Goal: Task Accomplishment & Management: Use online tool/utility

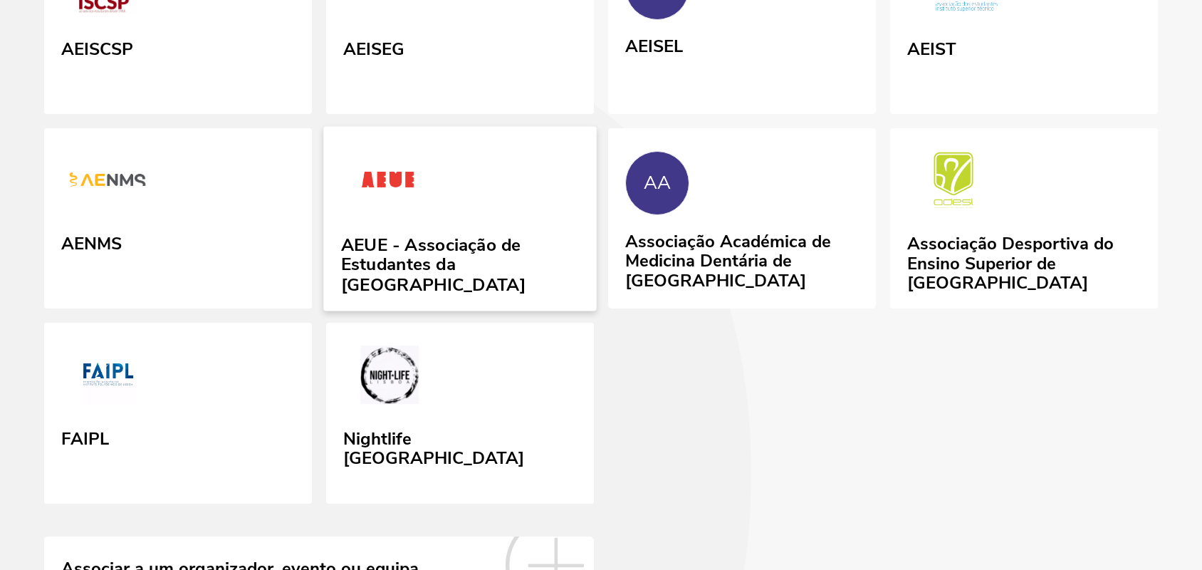
scroll to position [812, 0]
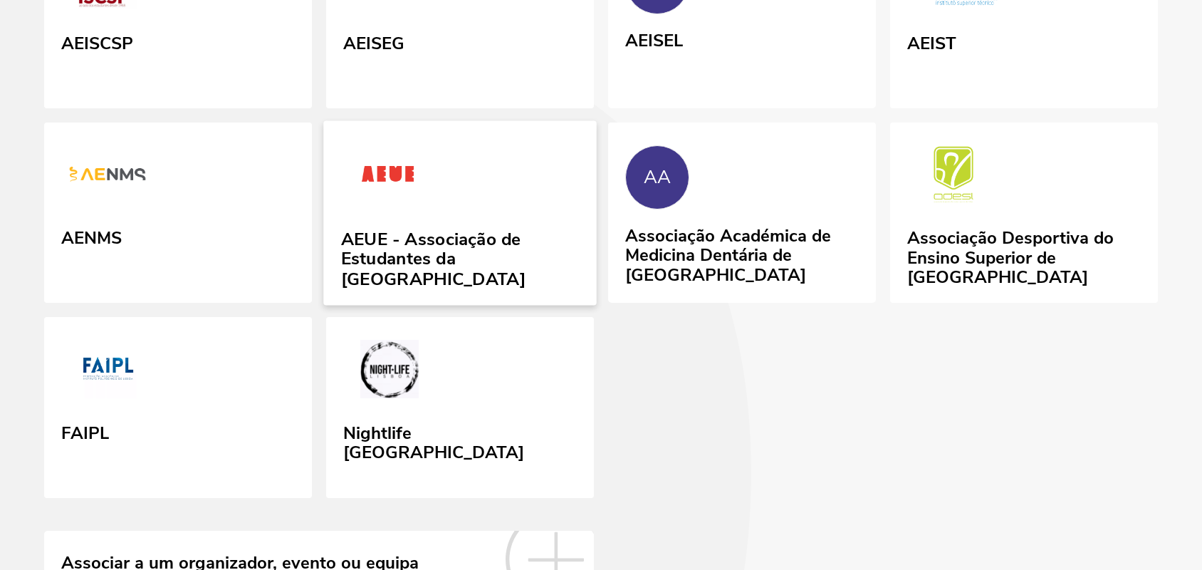
click at [422, 209] on img at bounding box center [388, 177] width 95 height 66
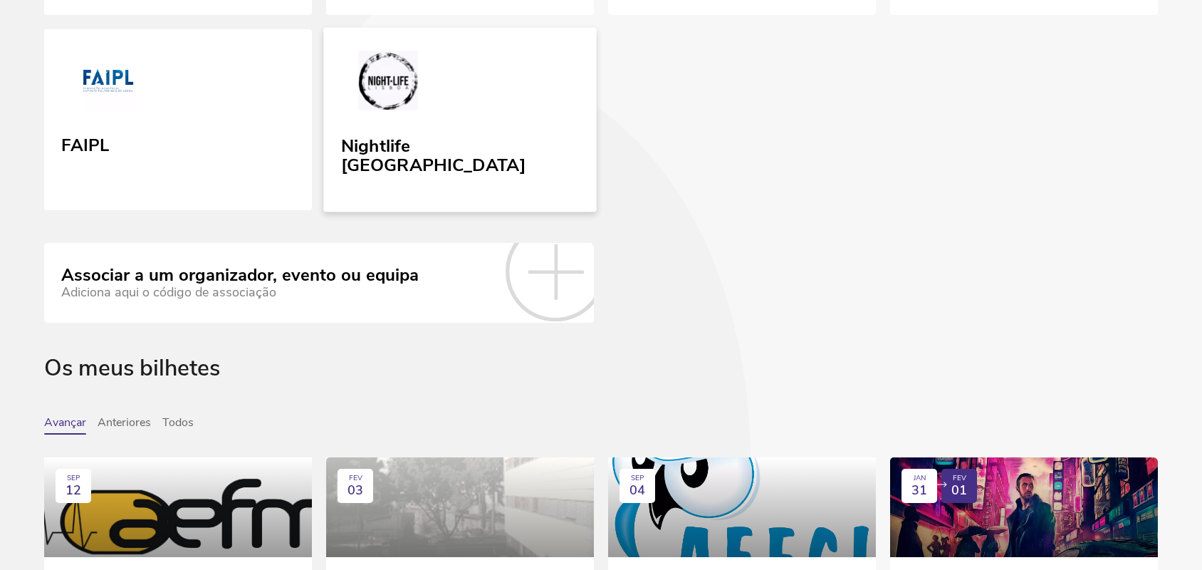
scroll to position [1101, 0]
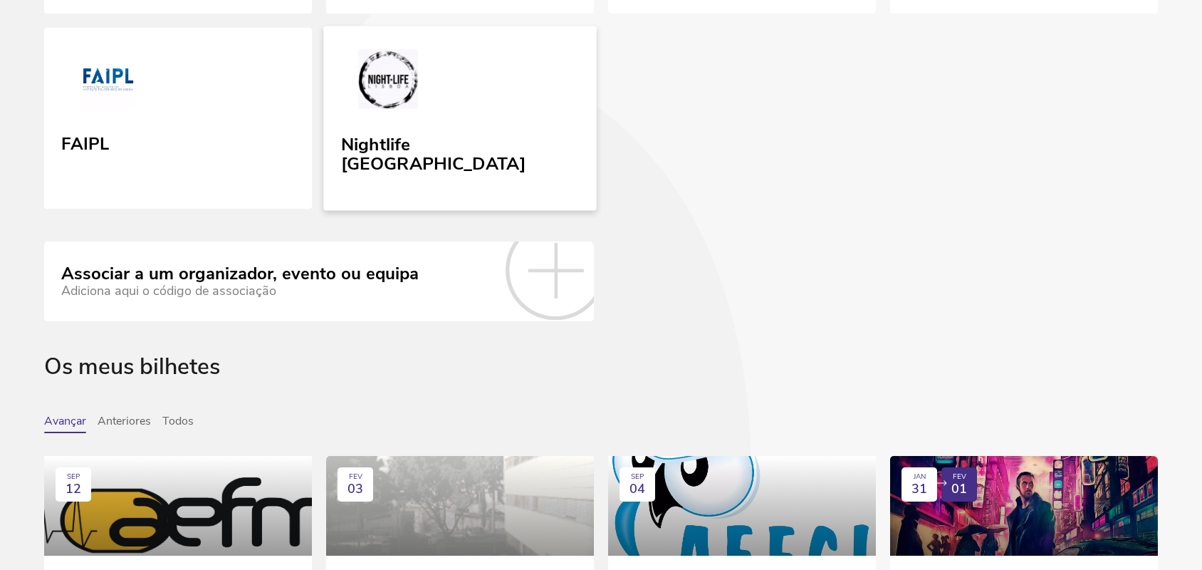
click at [522, 211] on link "Nightlife [GEOGRAPHIC_DATA]" at bounding box center [459, 118] width 273 height 184
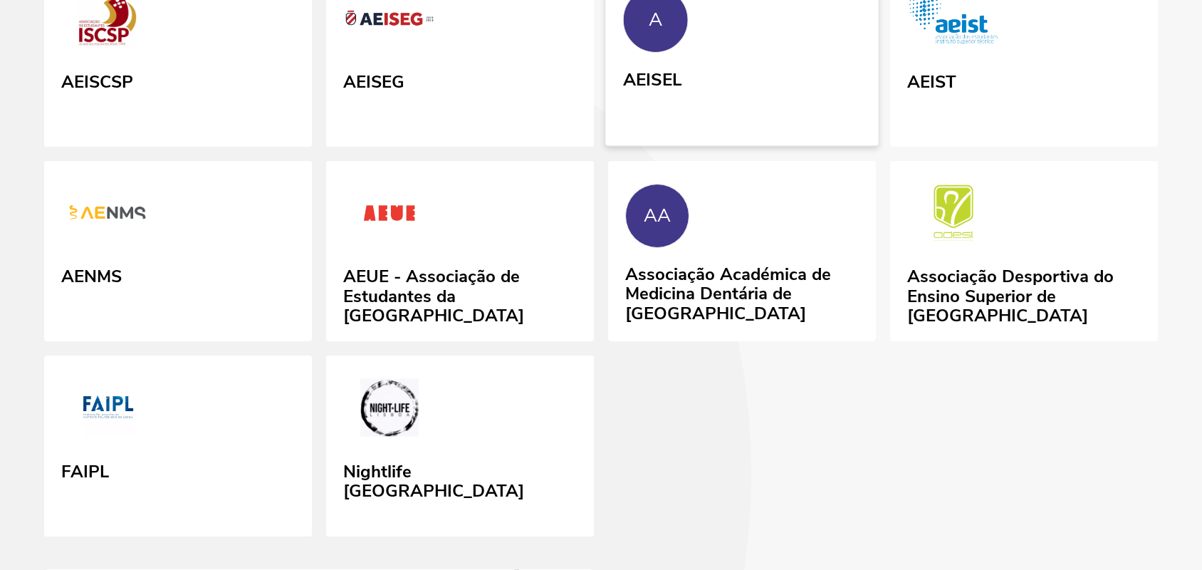
scroll to position [772, 0]
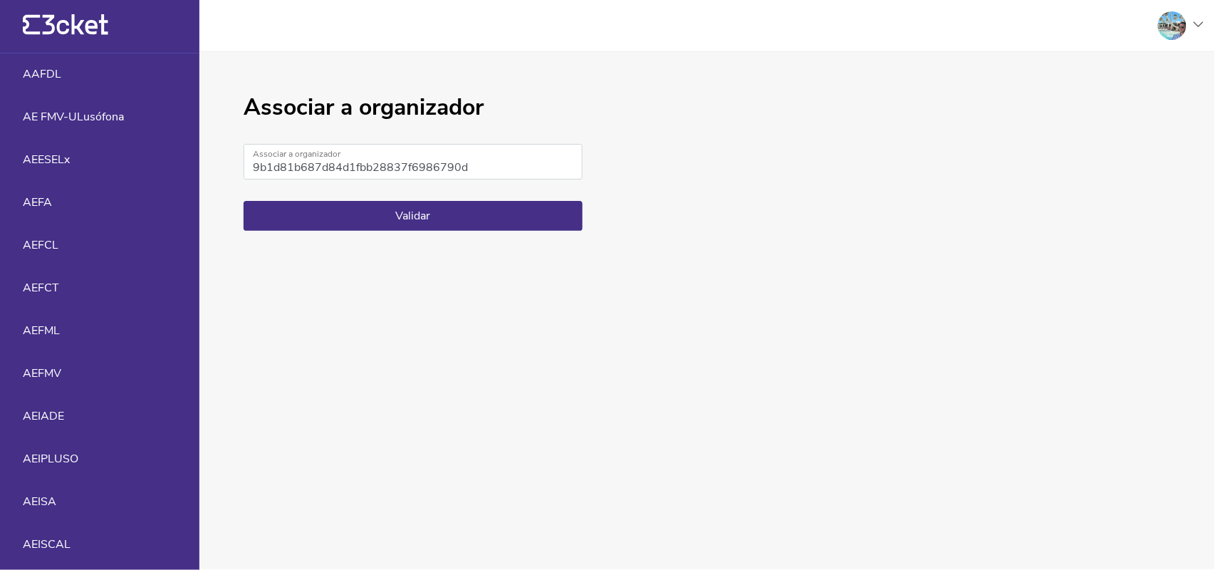
click at [481, 254] on div "Associar a organizador 9b1d81b687d84d1fbb28837f6986790d Associar a organizador …" at bounding box center [413, 311] width 339 height 432
click at [462, 229] on button "Validar" at bounding box center [413, 216] width 339 height 30
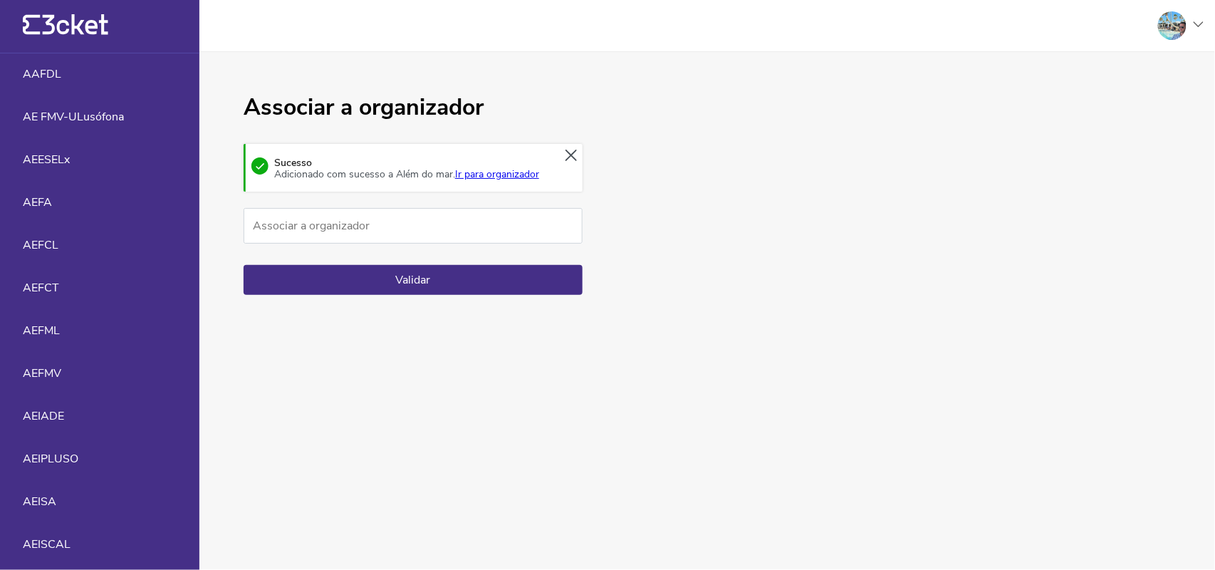
click at [455, 181] on link "Ir para organizador" at bounding box center [497, 174] width 84 height 14
